Goal: Information Seeking & Learning: Learn about a topic

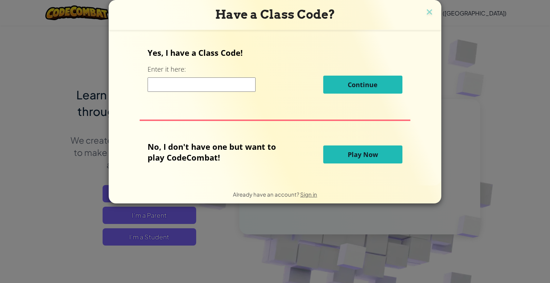
scroll to position [52, 0]
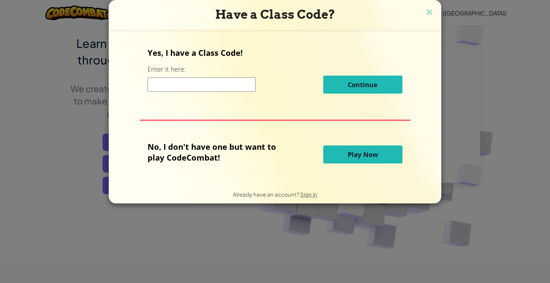
click at [186, 85] on input at bounding box center [202, 84] width 108 height 14
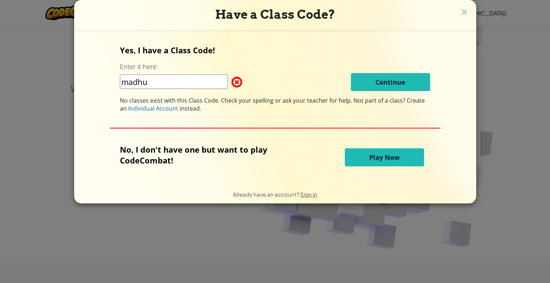
type input "madhu"
click at [341, 81] on div "madhu Continue" at bounding box center [275, 82] width 311 height 18
click at [169, 109] on span "Individual Account" at bounding box center [153, 108] width 50 height 8
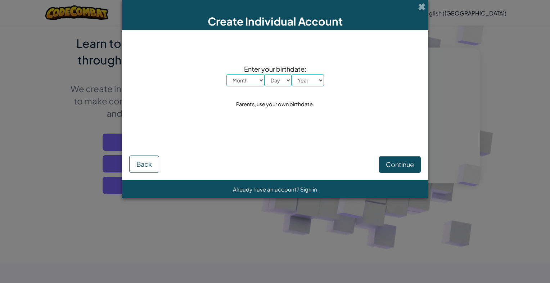
click at [254, 83] on select "Month January February March April May June July August September October Novem…" at bounding box center [246, 80] width 38 height 12
select select "4"
click at [227, 74] on select "Month January February March April May June July August September October Novem…" at bounding box center [246, 80] width 38 height 12
click at [284, 77] on select "Day 1 2 3 4 5 6 7 8 9 10 11 12 13 14 15 16 17 18 19 20 21 22 23 24 25 26 27 28 …" at bounding box center [278, 80] width 27 height 12
click at [265, 74] on select "Day 1 2 3 4 5 6 7 8 9 10 11 12 13 14 15 16 17 18 19 20 21 22 23 24 25 26 27 28 …" at bounding box center [278, 80] width 27 height 12
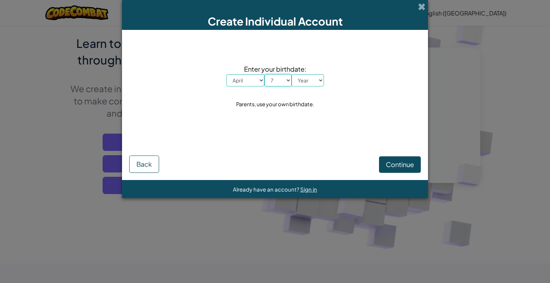
click at [274, 78] on select "Day 1 2 3 4 5 6 7 8 9 10 11 12 13 14 15 16 17 18 19 20 21 22 23 24 25 26 27 28 …" at bounding box center [278, 80] width 27 height 12
select select "24"
click at [265, 74] on select "Day 1 2 3 4 5 6 7 8 9 10 11 12 13 14 15 16 17 18 19 20 21 22 23 24 25 26 27 28 …" at bounding box center [278, 80] width 27 height 12
click at [303, 81] on select "Year [DATE] 2024 2023 2022 2021 2020 2019 2018 2017 2016 2015 2014 2013 2012 20…" at bounding box center [308, 80] width 32 height 12
select select "2006"
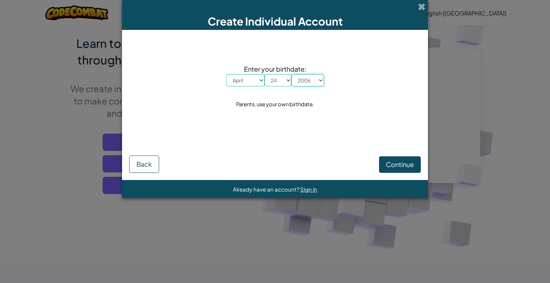
click at [292, 74] on select "Year [DATE] 2024 2023 2022 2021 2020 2019 2018 2017 2016 2015 2014 2013 2012 20…" at bounding box center [308, 80] width 32 height 12
click at [406, 168] on span "Continue" at bounding box center [400, 164] width 28 height 8
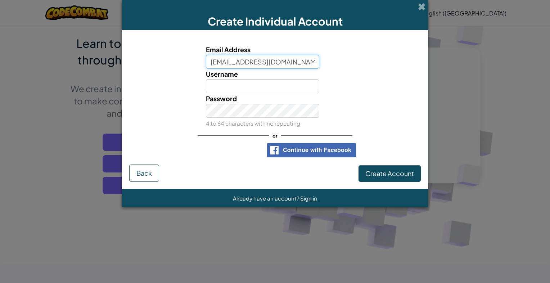
type input "[EMAIL_ADDRESS][DOMAIN_NAME]"
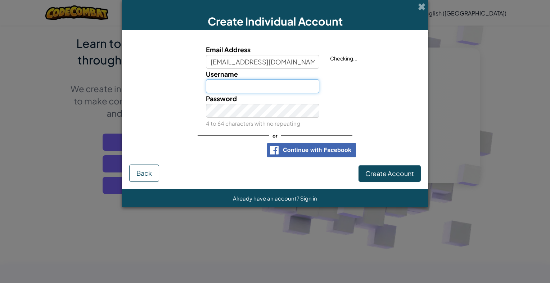
click at [257, 90] on input "Username" at bounding box center [263, 86] width 114 height 14
type input "venugopal"
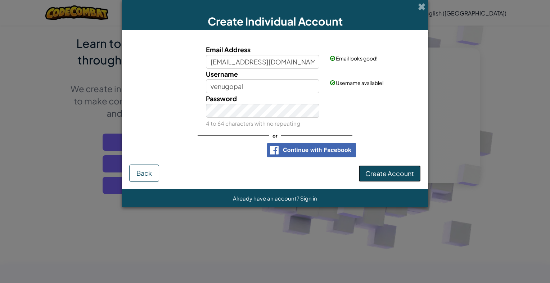
click at [370, 172] on span "Create Account" at bounding box center [390, 173] width 49 height 8
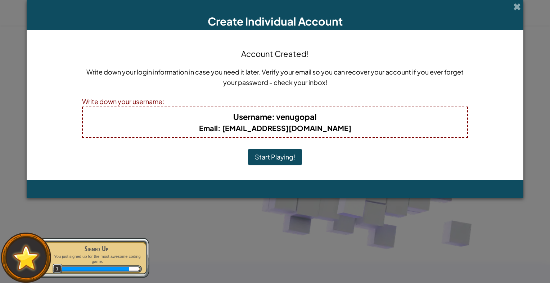
click at [294, 158] on button "Start Playing!" at bounding box center [275, 157] width 54 height 17
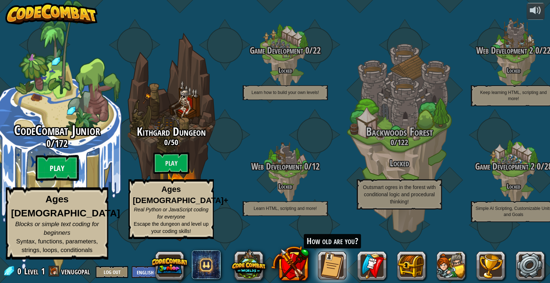
click at [58, 181] on btn "Play" at bounding box center [57, 168] width 43 height 26
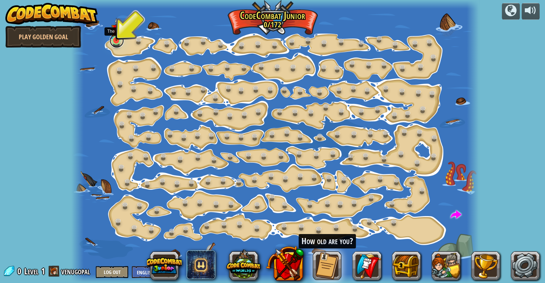
click at [118, 41] on link at bounding box center [117, 41] width 14 height 14
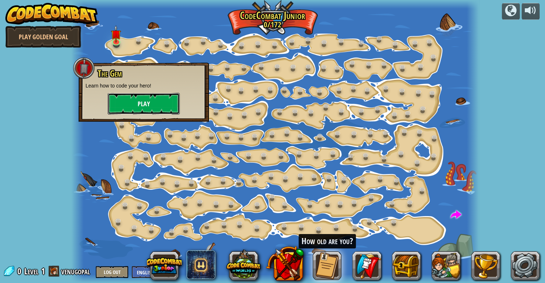
click at [133, 101] on button "Play" at bounding box center [144, 104] width 72 height 22
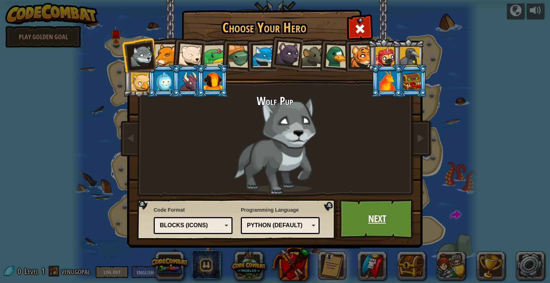
click at [371, 226] on link "Next" at bounding box center [377, 219] width 75 height 40
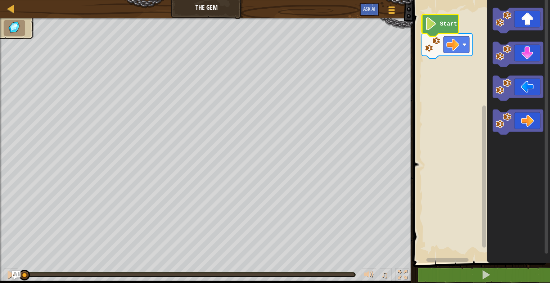
click at [433, 24] on image "Blockly Workspace" at bounding box center [431, 23] width 12 height 13
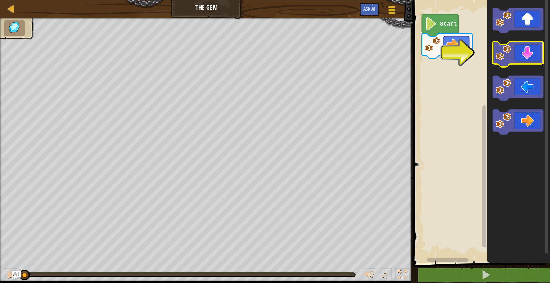
click at [534, 59] on icon "Blockly Workspace" at bounding box center [518, 54] width 50 height 25
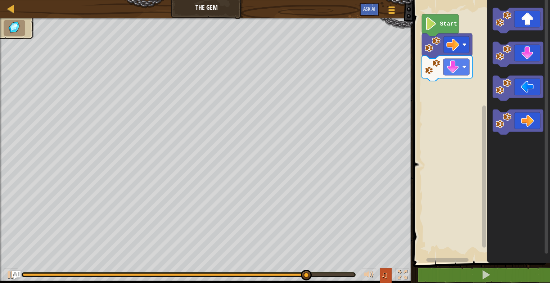
click at [386, 272] on span "♫" at bounding box center [385, 274] width 7 height 11
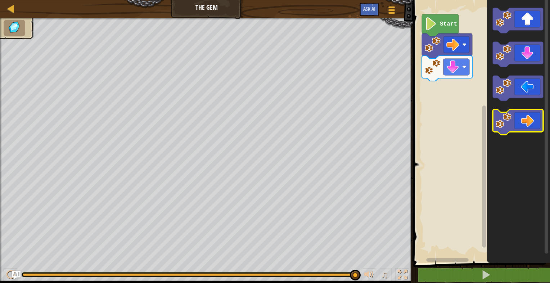
click at [525, 120] on icon "Blockly Workspace" at bounding box center [518, 122] width 50 height 25
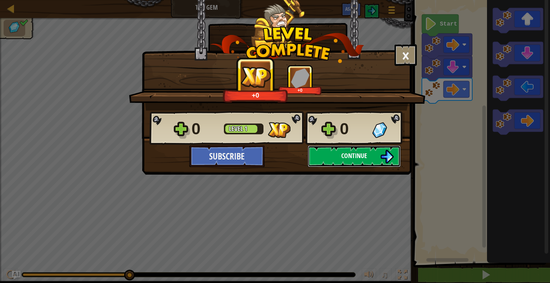
click at [372, 155] on button "Continue" at bounding box center [354, 157] width 93 height 22
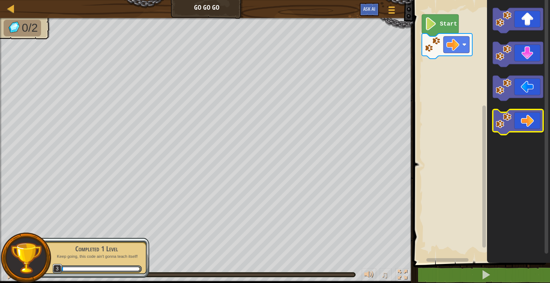
click at [529, 117] on icon "Blockly Workspace" at bounding box center [518, 122] width 50 height 25
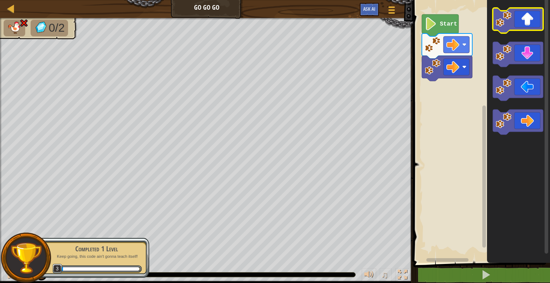
click at [530, 22] on icon "Blockly Workspace" at bounding box center [518, 20] width 50 height 25
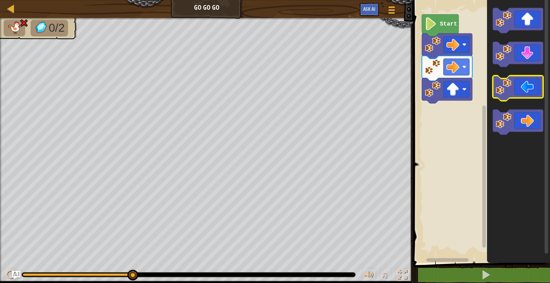
click at [530, 87] on icon "Blockly Workspace" at bounding box center [518, 88] width 50 height 25
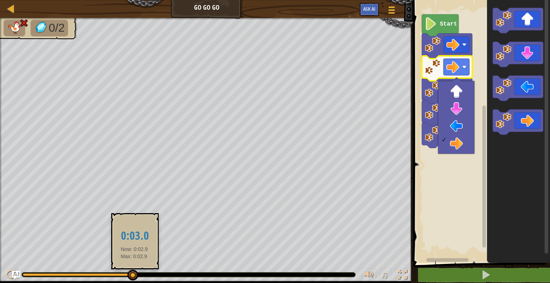
drag, startPoint x: 134, startPoint y: 274, endPoint x: 70, endPoint y: 269, distance: 65.1
click at [70, 269] on div "♫" at bounding box center [207, 273] width 414 height 22
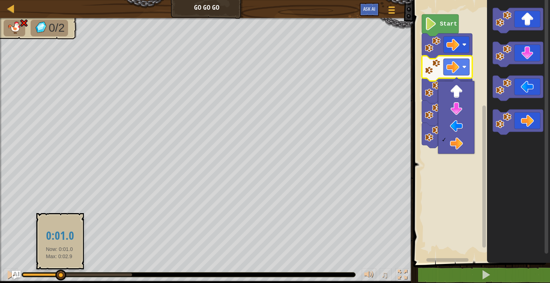
drag, startPoint x: 67, startPoint y: 273, endPoint x: 59, endPoint y: 274, distance: 8.0
click at [59, 274] on div at bounding box center [60, 275] width 11 height 11
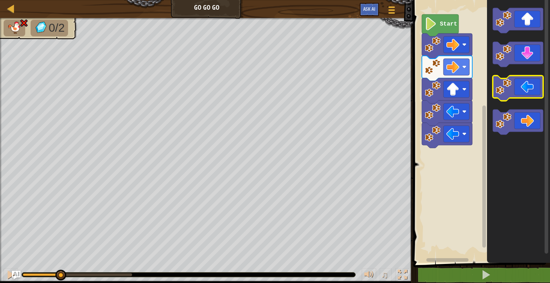
click at [530, 82] on icon "Blockly Workspace" at bounding box center [518, 88] width 50 height 25
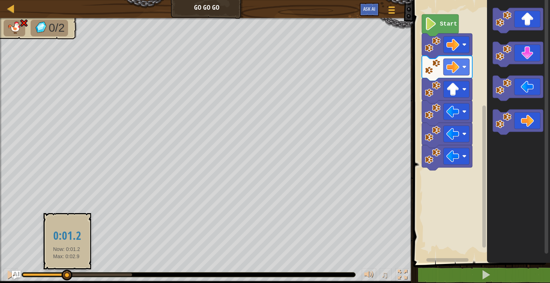
click at [66, 274] on div at bounding box center [45, 274] width 44 height 3
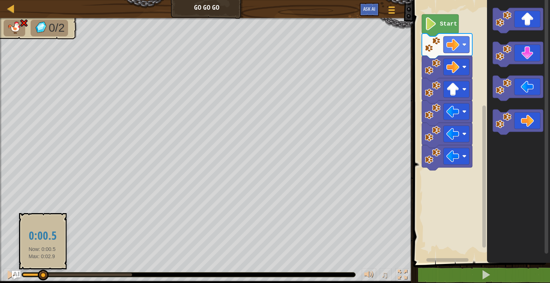
click at [42, 275] on div at bounding box center [33, 274] width 20 height 3
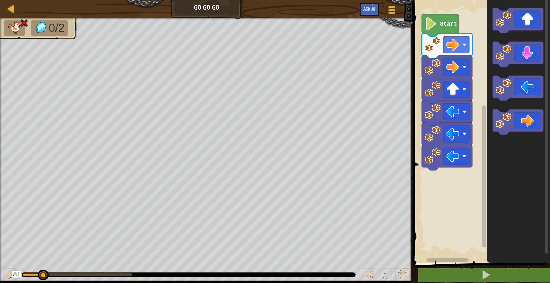
click at [56, 276] on div at bounding box center [189, 275] width 334 height 4
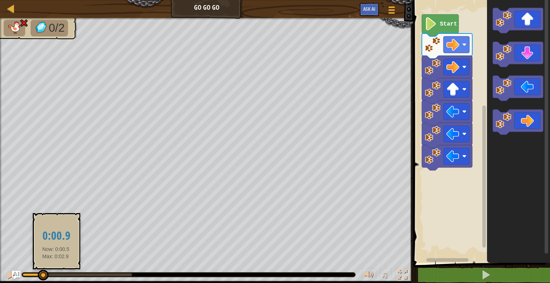
click at [56, 275] on div at bounding box center [78, 274] width 110 height 3
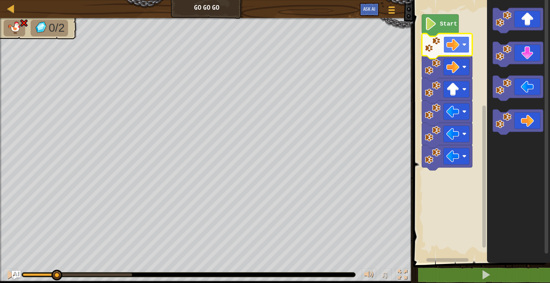
click at [466, 46] on image "Blockly Workspace" at bounding box center [465, 45] width 4 height 4
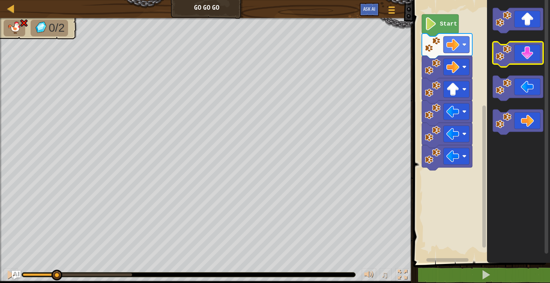
click at [517, 53] on icon "Blockly Workspace" at bounding box center [518, 54] width 50 height 25
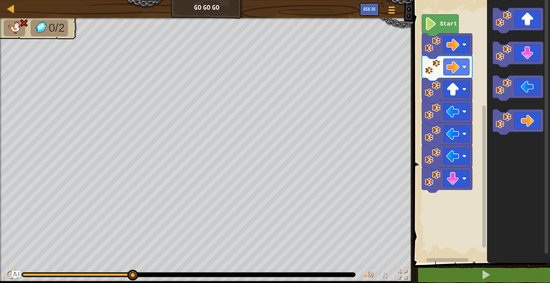
click at [470, 206] on rect "Blockly Workspace" at bounding box center [480, 129] width 139 height 267
click at [440, 31] on icon "Blockly Workspace" at bounding box center [440, 25] width 37 height 22
click at [26, 271] on div "♫" at bounding box center [207, 273] width 414 height 22
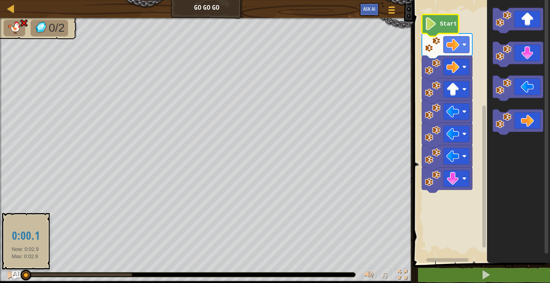
click at [25, 273] on div at bounding box center [24, 274] width 3 height 3
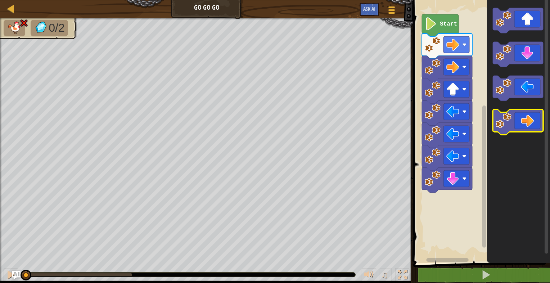
click at [517, 128] on icon "Blockly Workspace" at bounding box center [518, 122] width 50 height 25
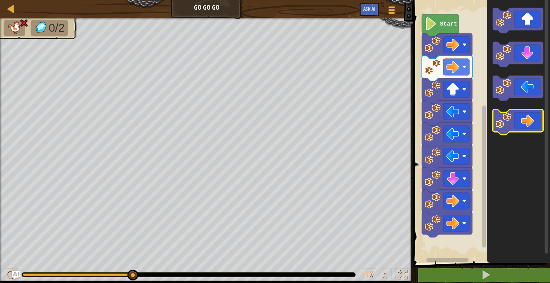
click at [526, 129] on icon "Blockly Workspace" at bounding box center [518, 122] width 50 height 25
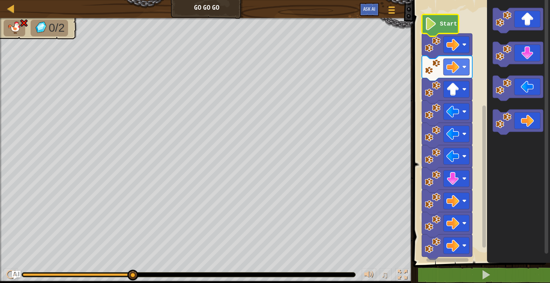
click at [438, 28] on icon "Blockly Workspace" at bounding box center [440, 25] width 37 height 22
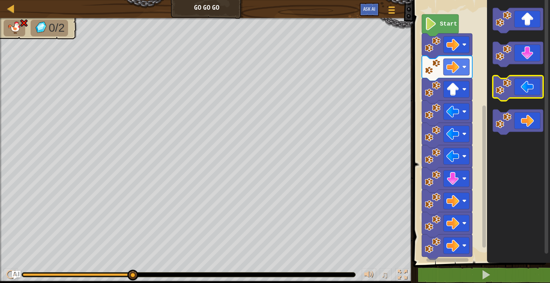
click at [521, 80] on icon "Blockly Workspace" at bounding box center [518, 88] width 50 height 25
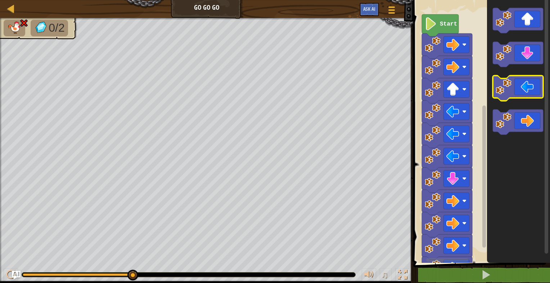
click at [521, 80] on icon "Blockly Workspace" at bounding box center [518, 88] width 50 height 25
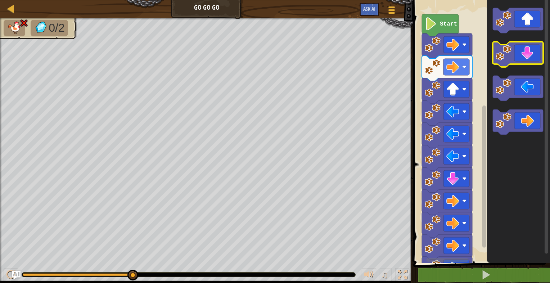
click at [521, 61] on icon "Blockly Workspace" at bounding box center [518, 54] width 50 height 25
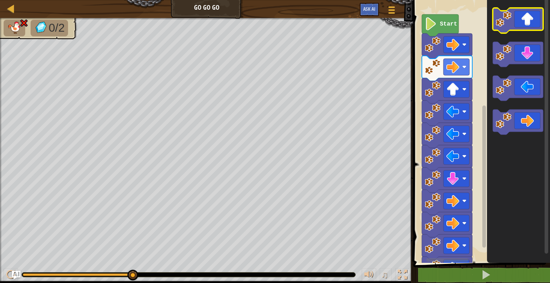
click at [522, 17] on icon "Blockly Workspace" at bounding box center [518, 20] width 50 height 25
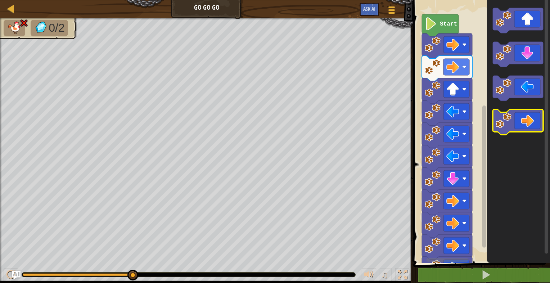
click at [523, 125] on icon "Blockly Workspace" at bounding box center [518, 122] width 50 height 25
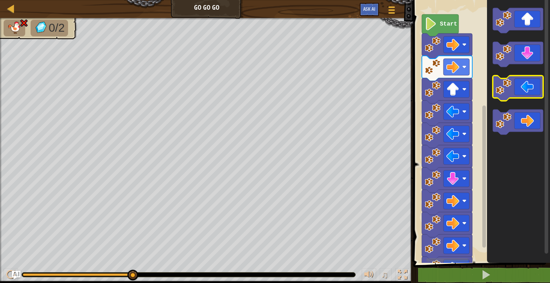
click at [518, 89] on icon "Blockly Workspace" at bounding box center [518, 88] width 50 height 25
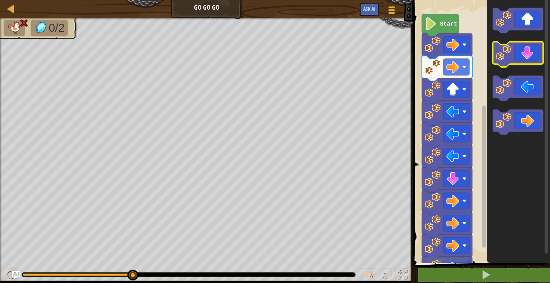
click at [523, 66] on rect "Blockly Workspace" at bounding box center [518, 54] width 50 height 25
click at [523, 48] on icon "Blockly Workspace" at bounding box center [518, 54] width 50 height 25
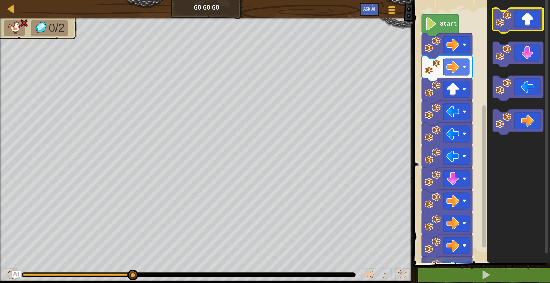
click at [520, 22] on icon "Blockly Workspace" at bounding box center [518, 20] width 50 height 25
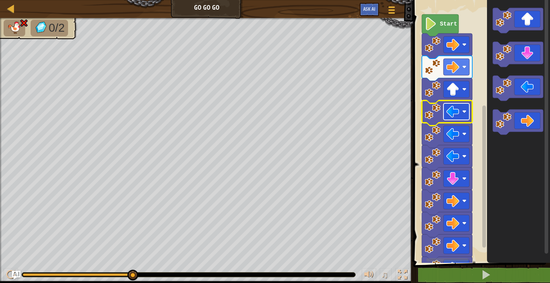
click at [459, 113] on image "Blockly Workspace" at bounding box center [453, 111] width 13 height 13
click at [49, 272] on div at bounding box center [189, 274] width 334 height 5
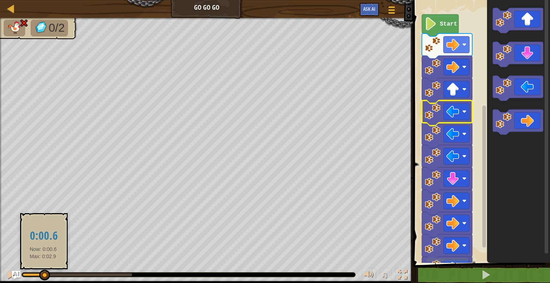
click at [43, 273] on div at bounding box center [33, 274] width 21 height 3
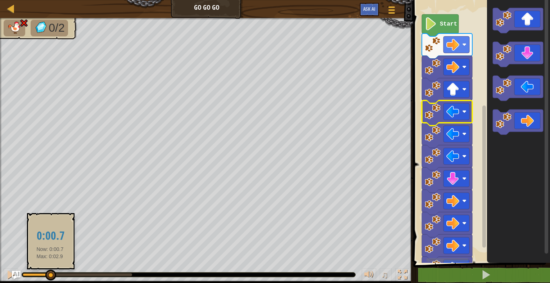
click at [50, 275] on div at bounding box center [78, 274] width 110 height 3
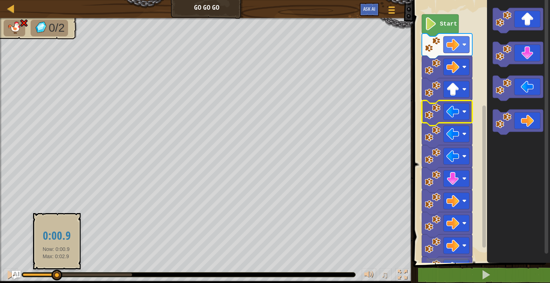
click at [56, 275] on div at bounding box center [78, 274] width 110 height 3
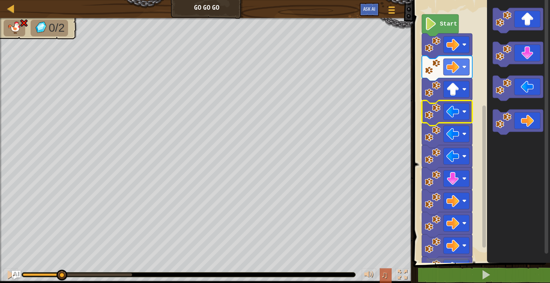
click at [385, 277] on span "♫" at bounding box center [385, 274] width 7 height 11
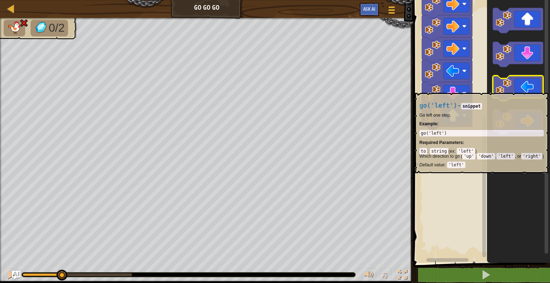
click at [534, 89] on icon "Blockly Workspace" at bounding box center [518, 88] width 50 height 25
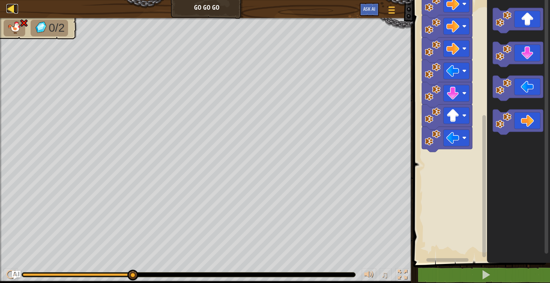
click at [10, 6] on div at bounding box center [10, 8] width 9 height 9
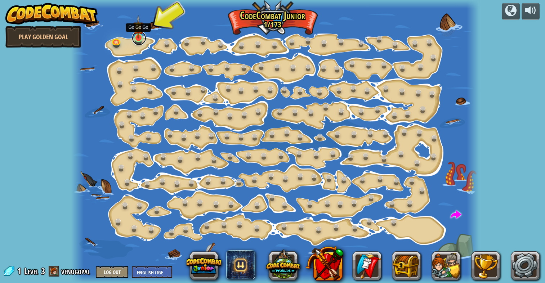
click at [140, 39] on link at bounding box center [139, 38] width 14 height 14
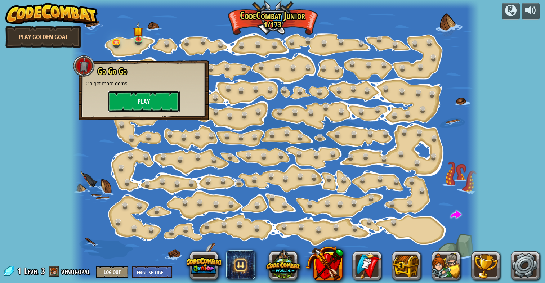
click at [140, 102] on button "Play" at bounding box center [144, 102] width 72 height 22
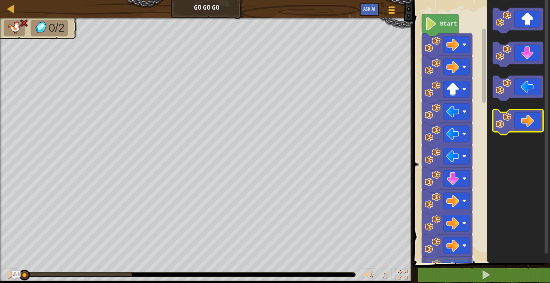
click at [527, 129] on icon "Blockly Workspace" at bounding box center [518, 122] width 50 height 25
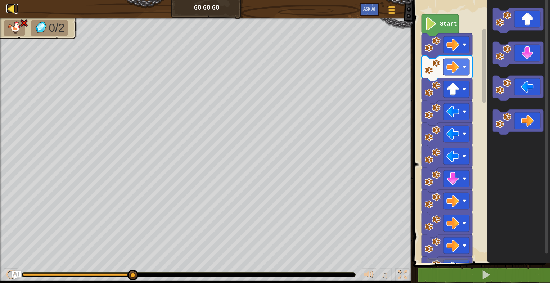
click at [11, 8] on div at bounding box center [10, 8] width 9 height 9
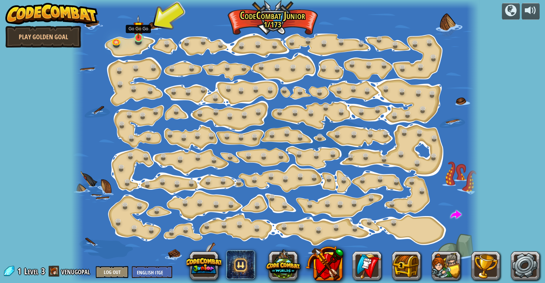
click at [139, 38] on img at bounding box center [138, 26] width 10 height 23
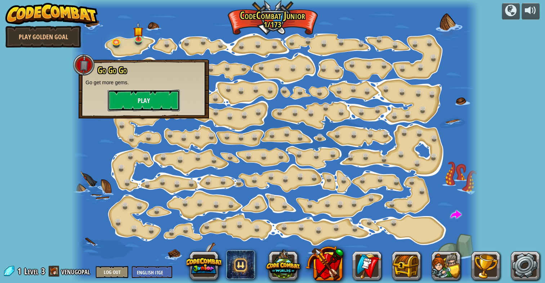
click at [138, 103] on button "Play" at bounding box center [144, 101] width 72 height 22
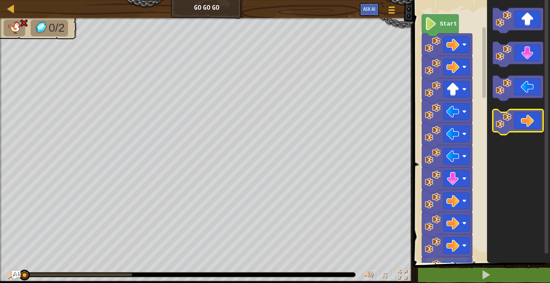
click at [519, 120] on icon "Blockly Workspace" at bounding box center [518, 122] width 50 height 25
